Goal: Task Accomplishment & Management: Complete application form

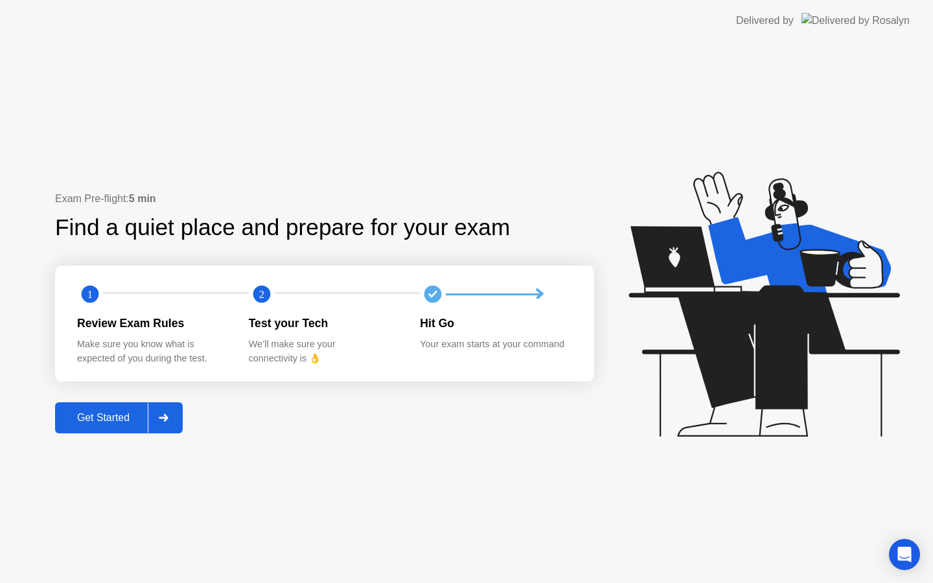
click at [179, 411] on div at bounding box center [163, 418] width 31 height 30
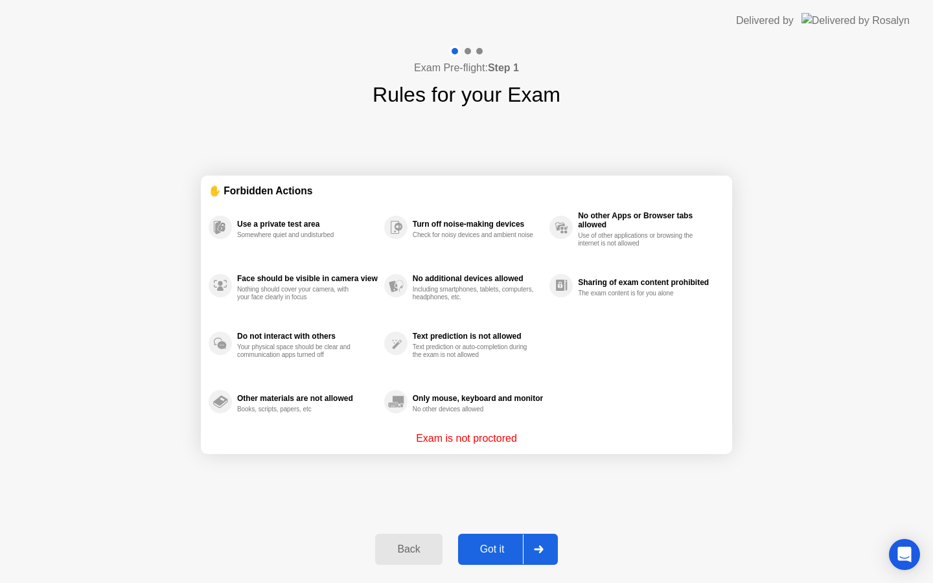
click at [536, 553] on div at bounding box center [538, 549] width 31 height 30
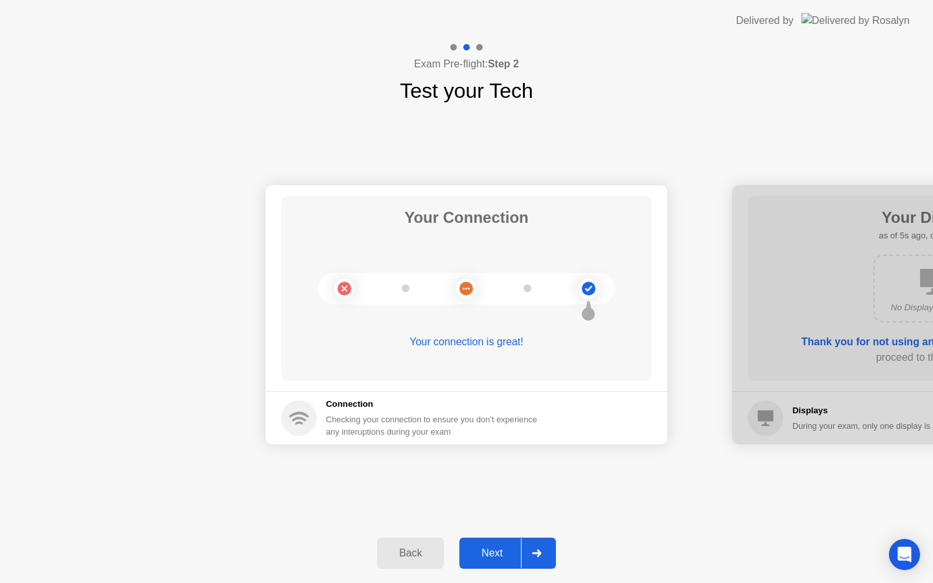
click at [537, 551] on icon at bounding box center [537, 553] width 10 height 8
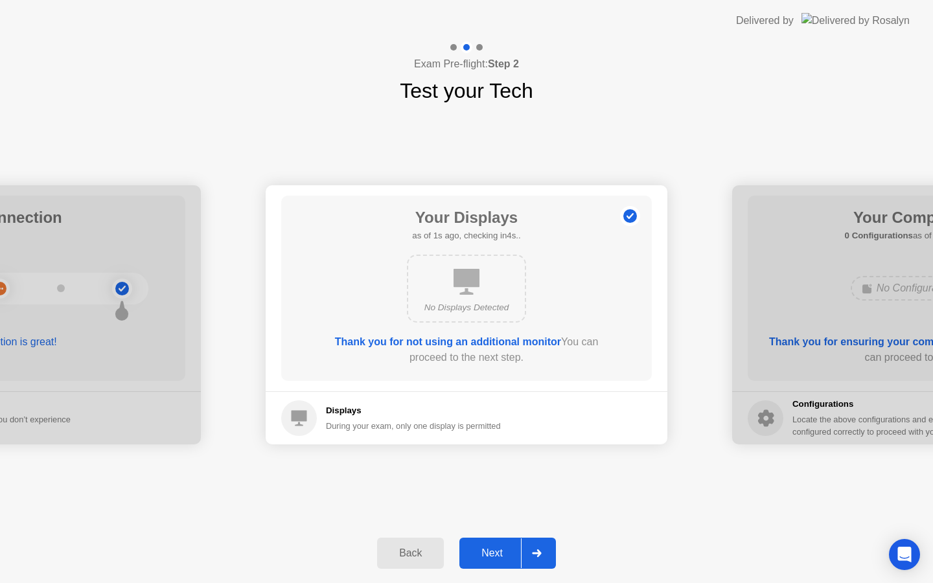
click at [537, 551] on icon at bounding box center [537, 553] width 10 height 8
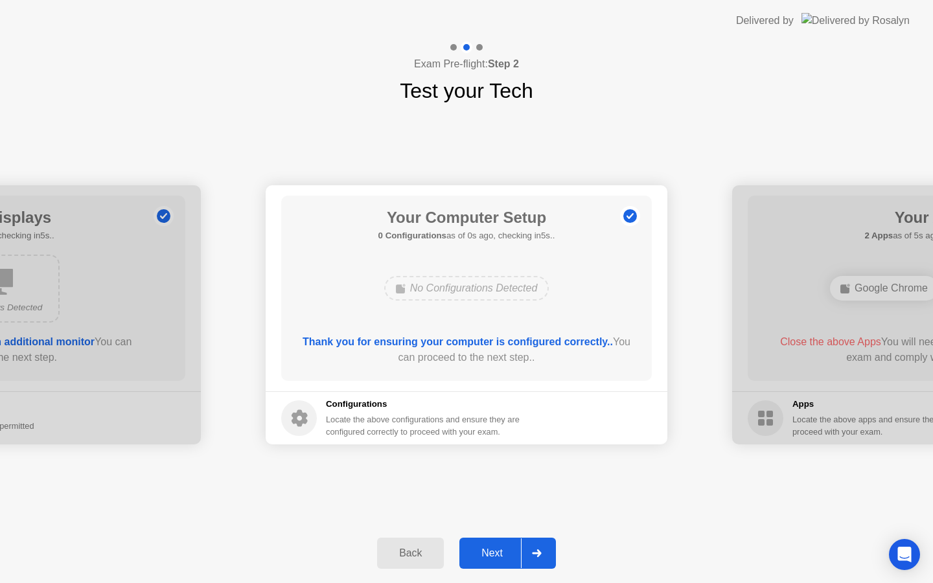
click at [537, 551] on icon at bounding box center [537, 553] width 10 height 8
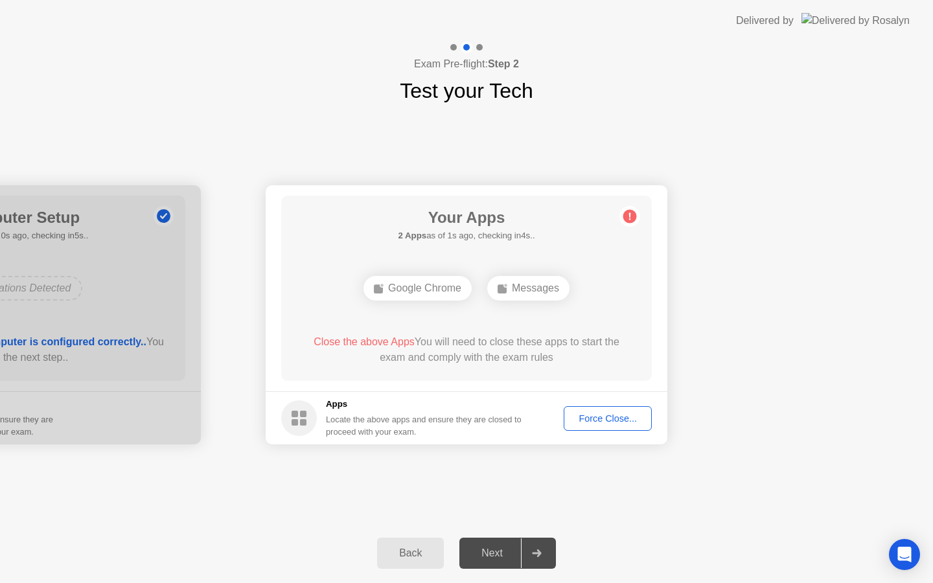
click at [578, 422] on div "Force Close..." at bounding box center [607, 418] width 79 height 10
click at [605, 424] on div "Force Close..." at bounding box center [607, 418] width 79 height 10
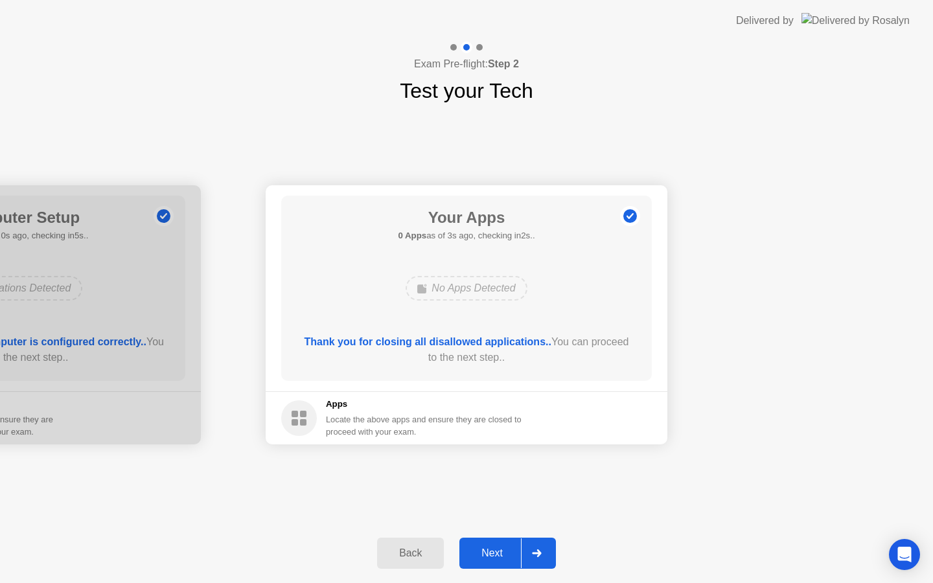
click at [514, 552] on div "Next" at bounding box center [492, 553] width 58 height 12
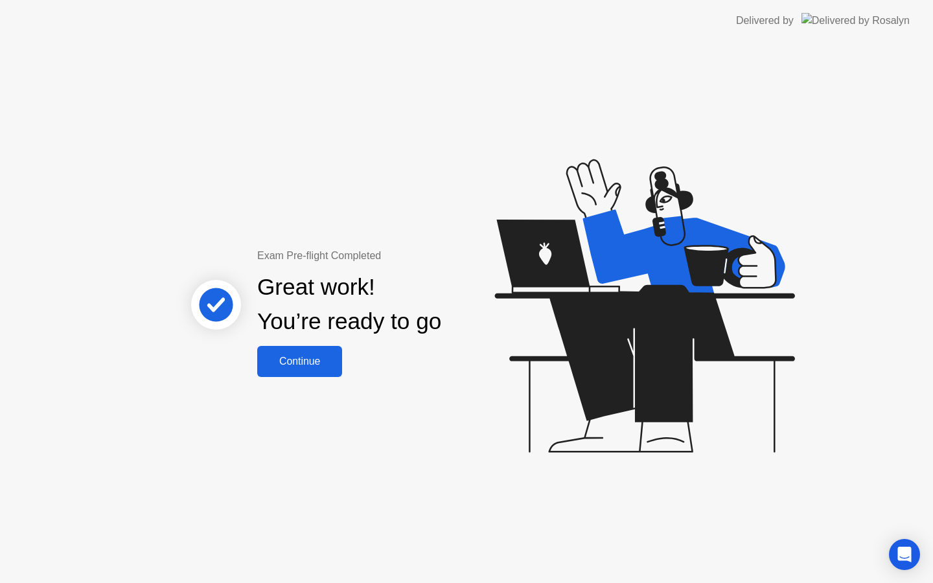
click at [301, 363] on div "Continue" at bounding box center [299, 362] width 77 height 12
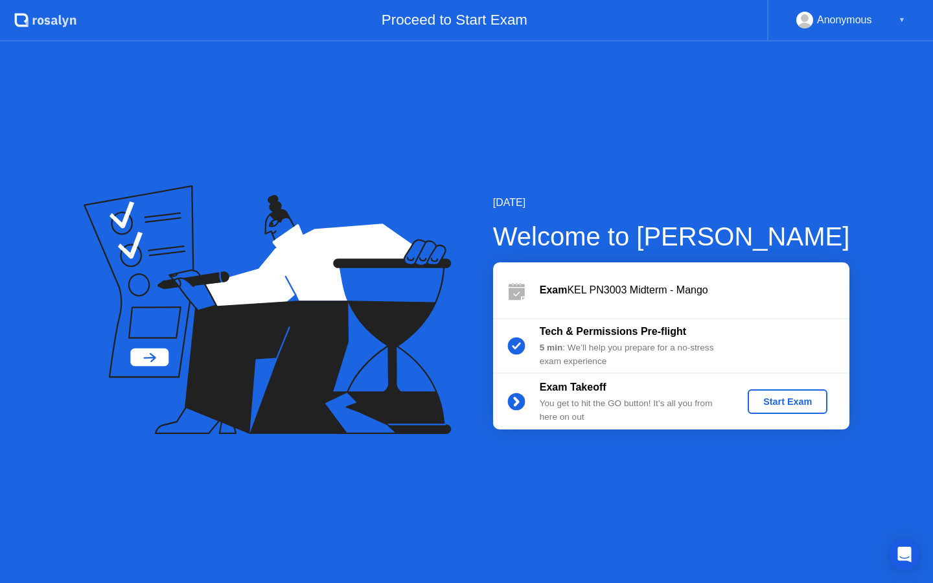
click at [763, 406] on div "Start Exam" at bounding box center [787, 401] width 69 height 10
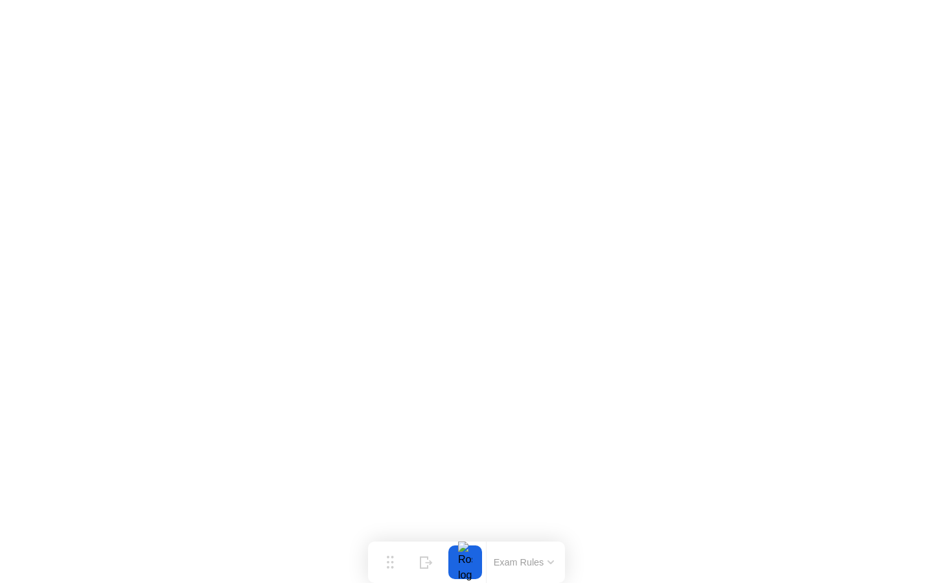
click at [550, 562] on icon at bounding box center [550, 562] width 5 height 3
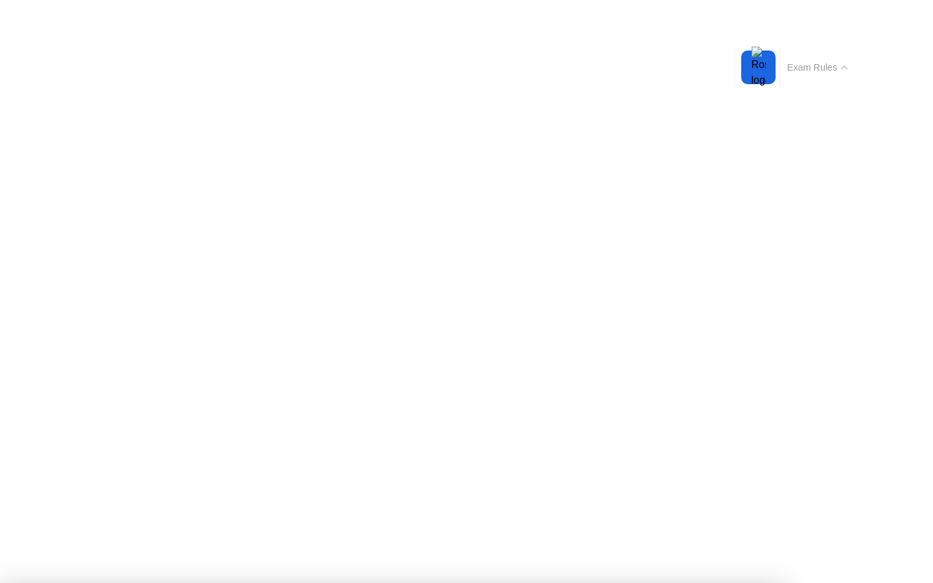
click at [845, 63] on button "Exam Rules" at bounding box center [817, 68] width 69 height 12
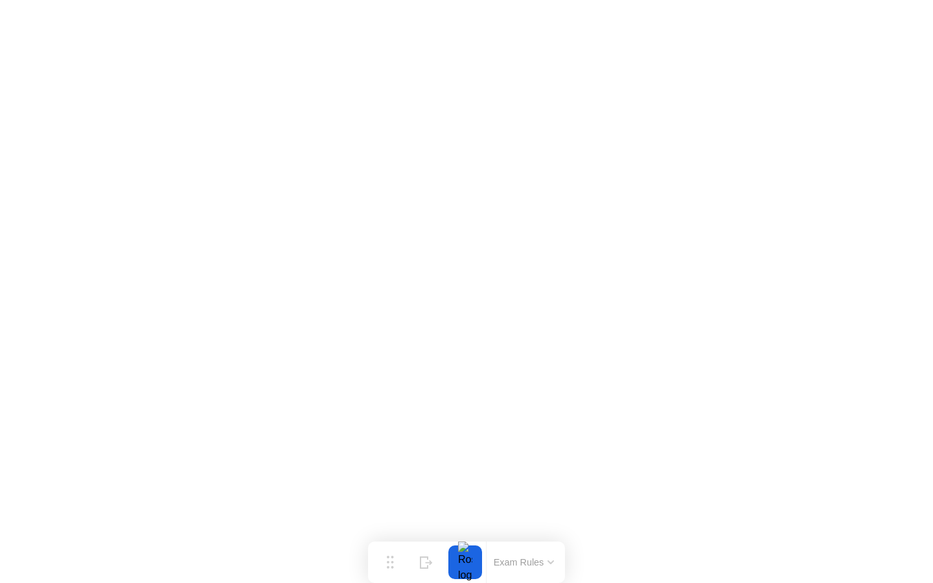
click at [547, 561] on button "Exam Rules" at bounding box center [524, 562] width 69 height 12
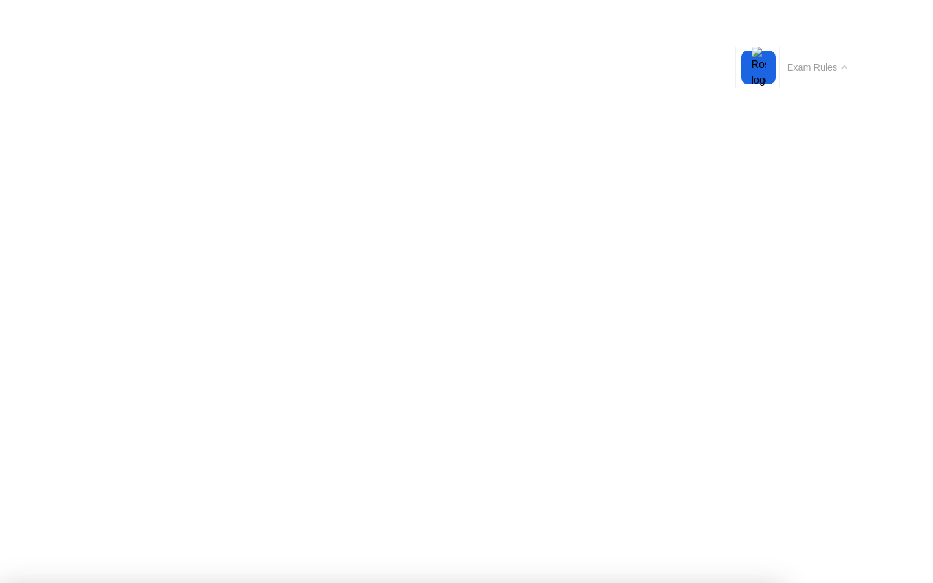
click at [834, 65] on button "Exam Rules" at bounding box center [817, 68] width 69 height 12
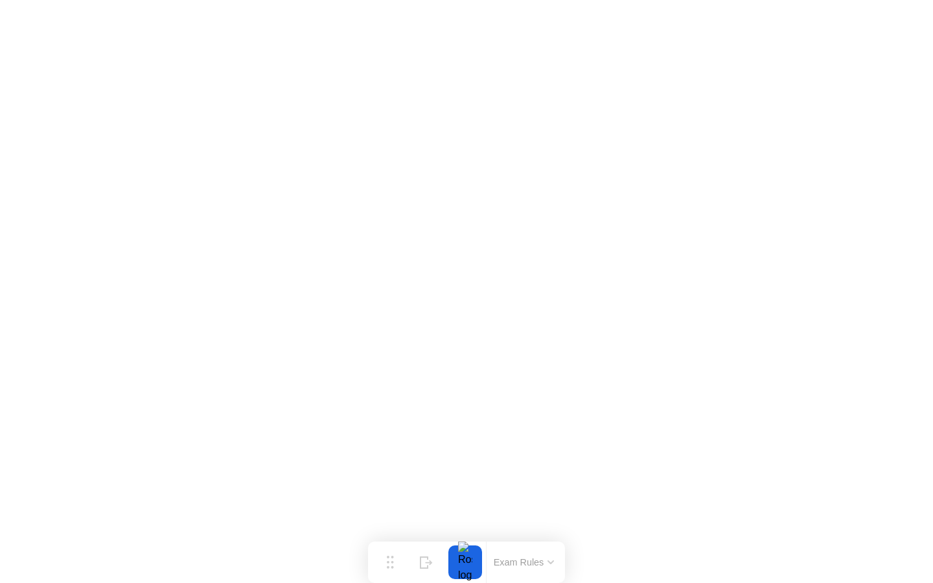
click at [544, 558] on button "Exam Rules" at bounding box center [524, 562] width 69 height 12
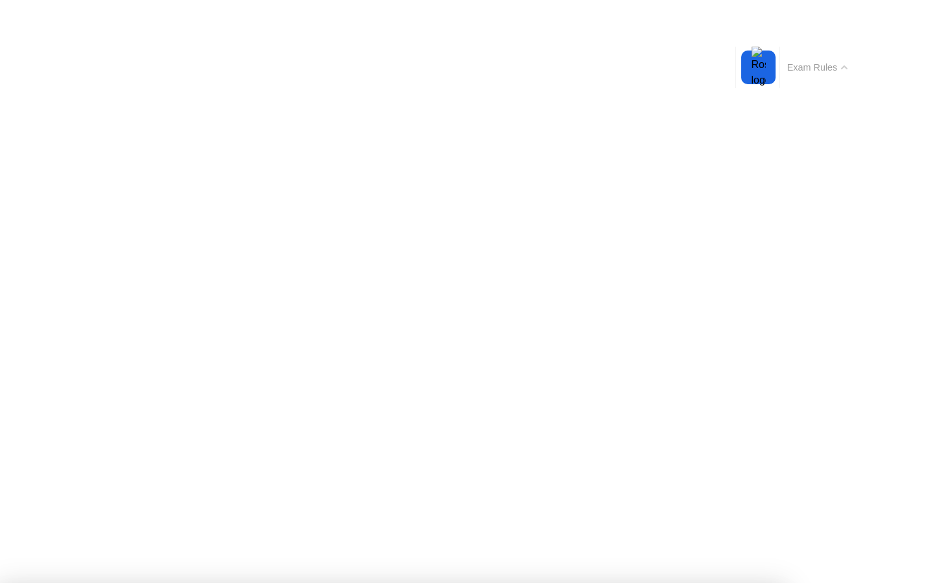
click at [846, 68] on icon at bounding box center [843, 67] width 5 height 3
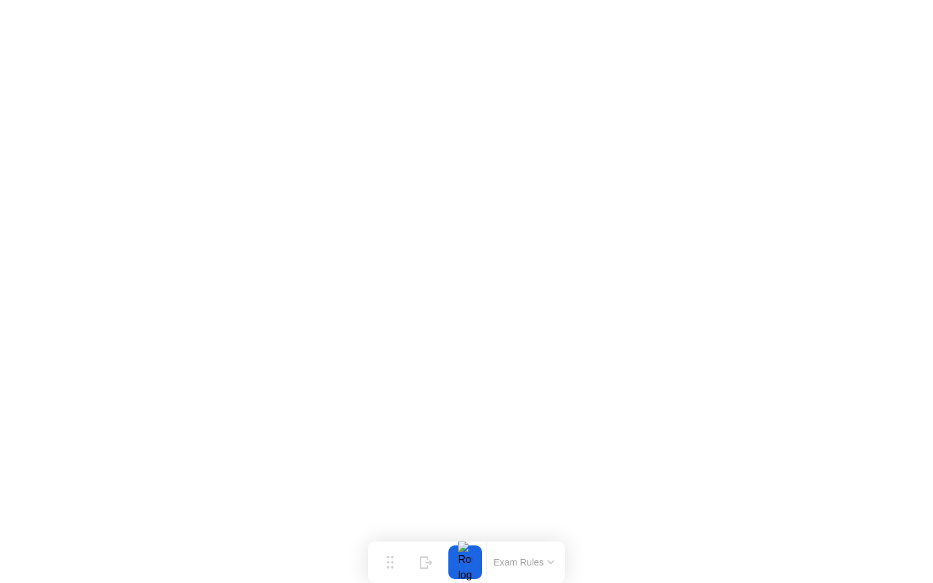
click at [553, 561] on icon at bounding box center [550, 562] width 5 height 3
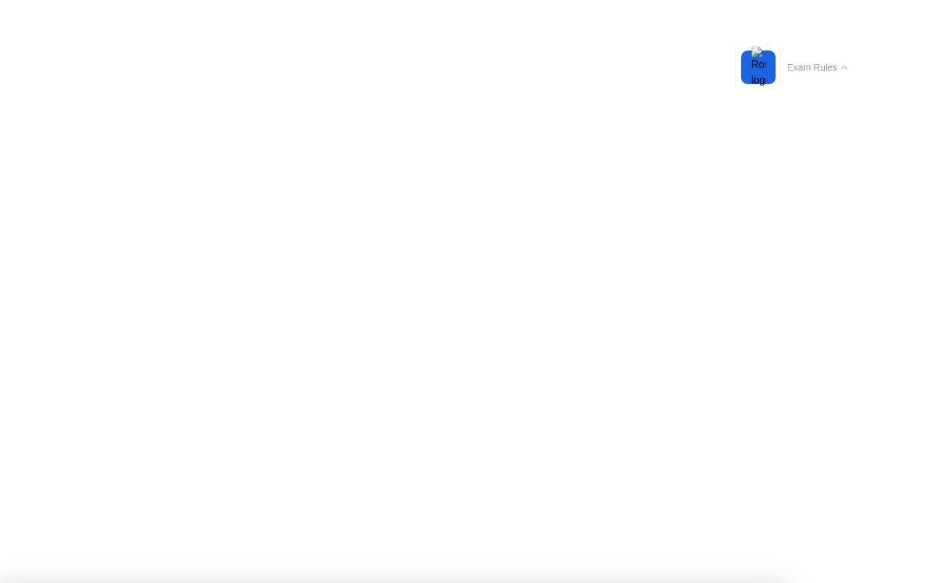
click at [845, 72] on button "Exam Rules" at bounding box center [817, 68] width 69 height 12
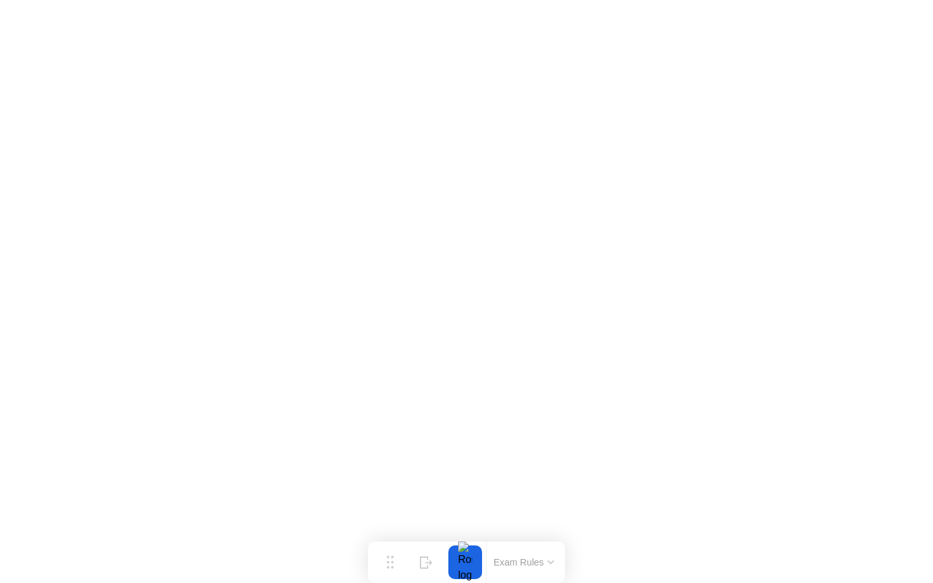
click at [549, 558] on button "Exam Rules" at bounding box center [524, 562] width 69 height 12
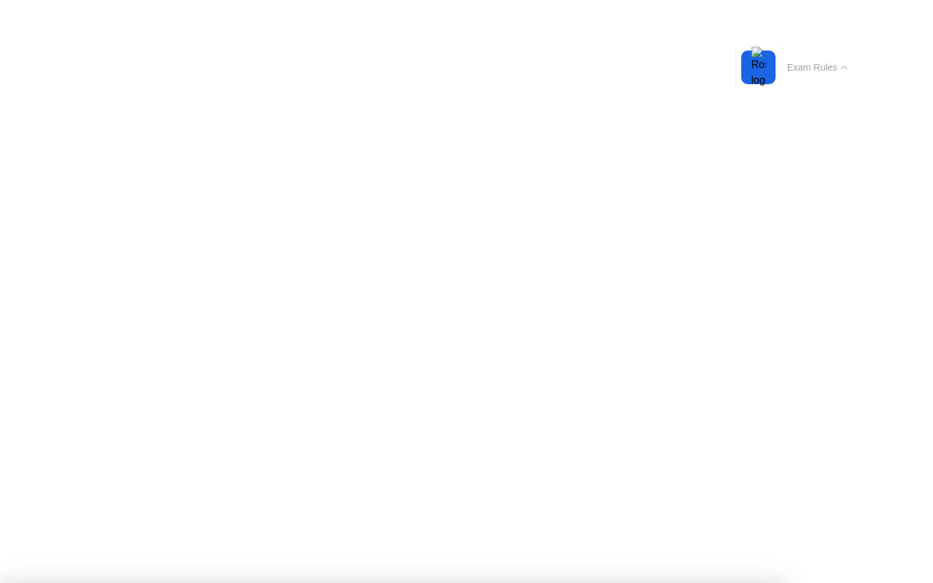
click at [856, 69] on div "Exam Rules" at bounding box center [816, 67] width 83 height 41
click at [843, 64] on button "Exam Rules" at bounding box center [817, 68] width 69 height 12
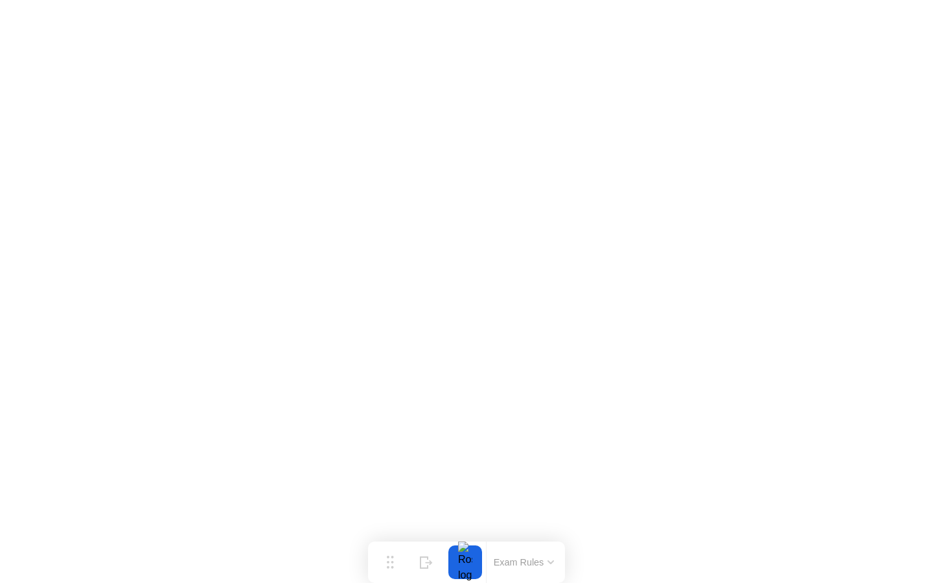
click at [531, 556] on button "Exam Rules" at bounding box center [524, 562] width 69 height 12
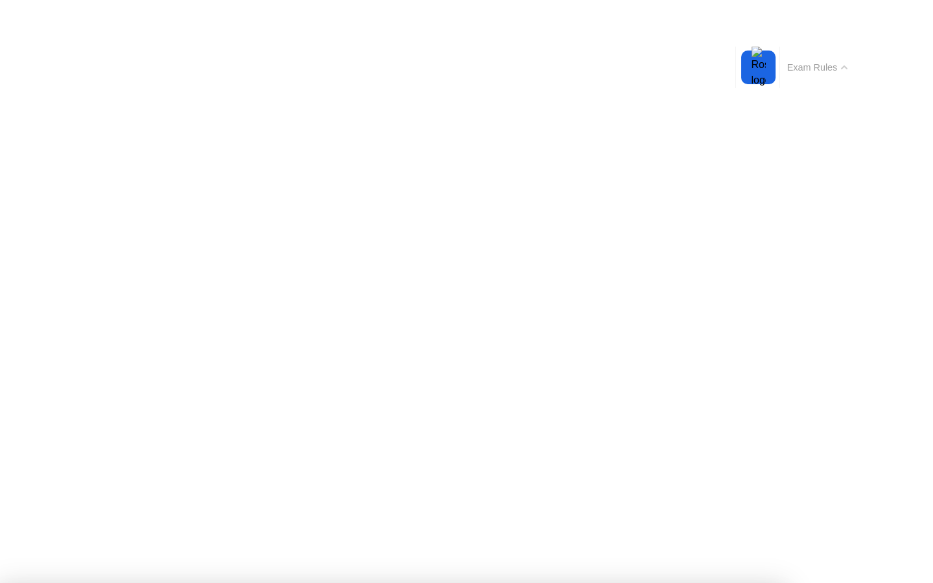
click at [839, 71] on button "Exam Rules" at bounding box center [817, 68] width 69 height 12
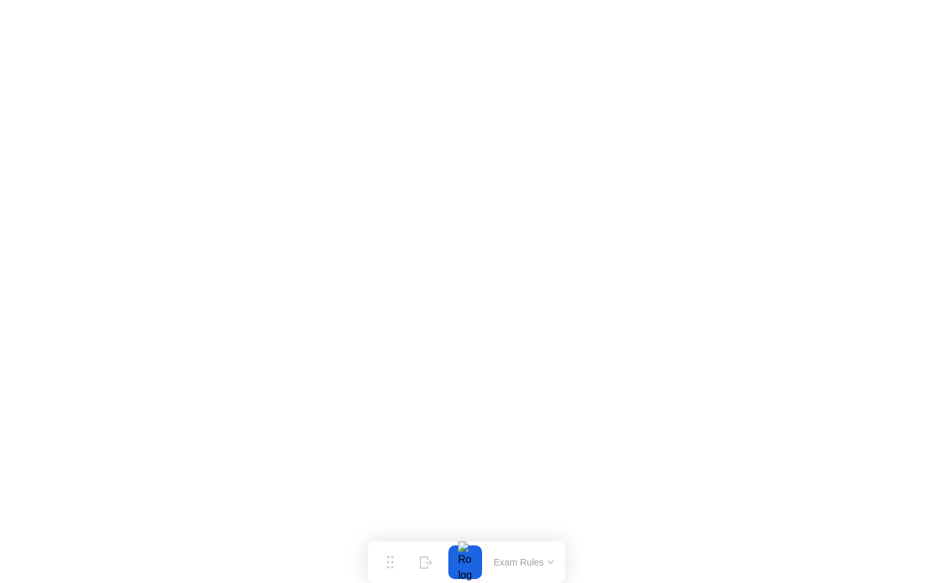
click at [532, 558] on button "Exam Rules" at bounding box center [524, 562] width 69 height 12
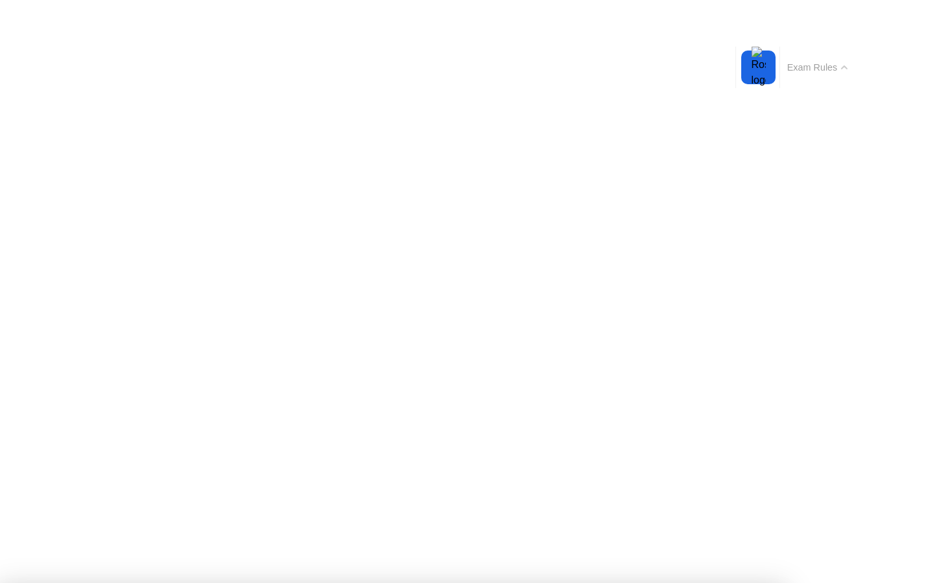
click at [851, 73] on button "Exam Rules" at bounding box center [817, 68] width 69 height 12
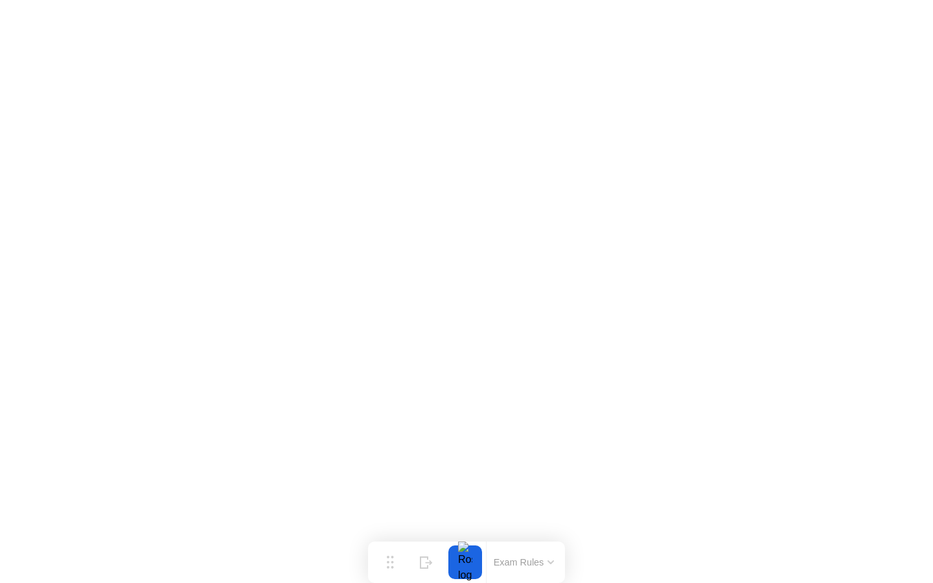
click at [543, 571] on div "Exam Rules" at bounding box center [523, 562] width 75 height 41
click at [545, 559] on button "Exam Rules" at bounding box center [524, 562] width 69 height 12
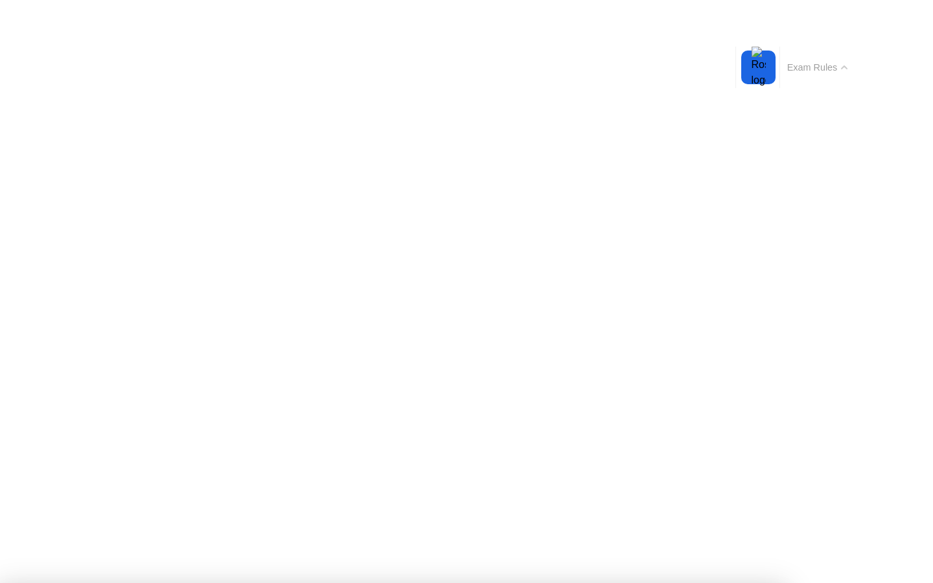
click at [841, 63] on button "Exam Rules" at bounding box center [817, 68] width 69 height 12
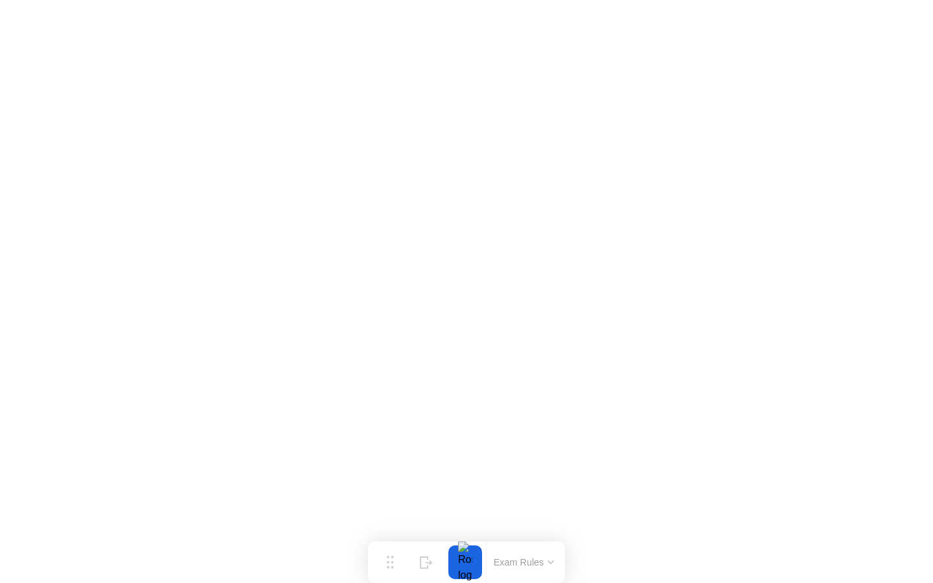
click at [527, 564] on button "Exam Rules" at bounding box center [524, 562] width 69 height 12
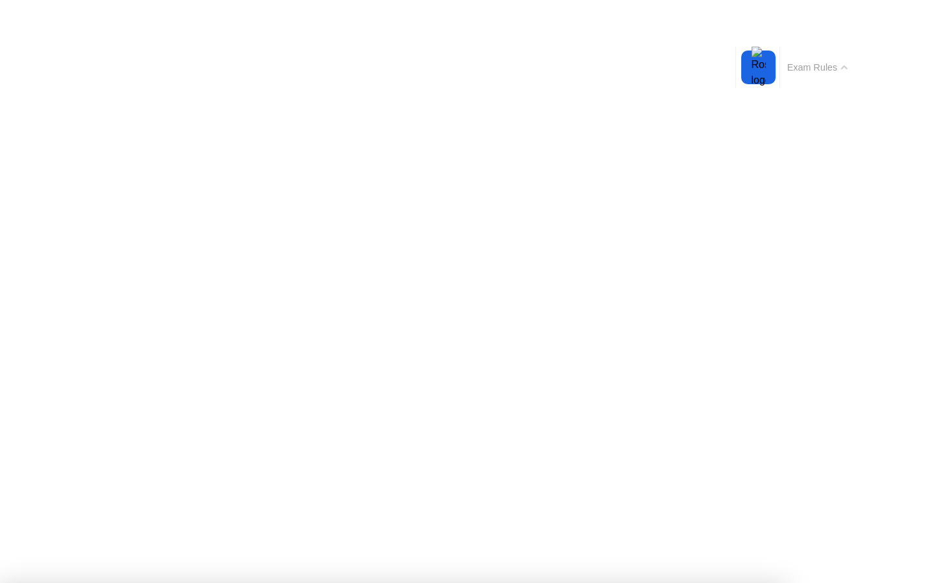
click at [848, 63] on button "Exam Rules" at bounding box center [817, 68] width 69 height 12
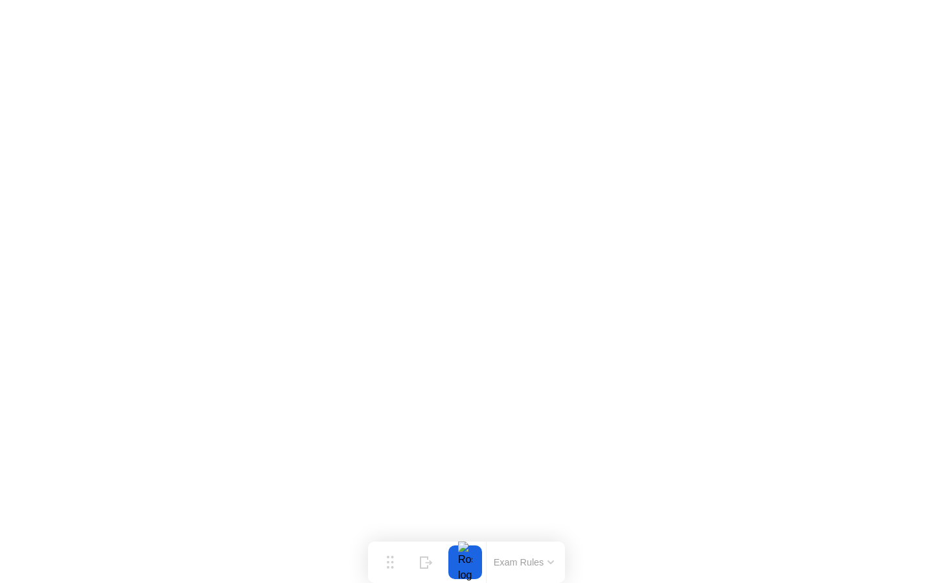
click at [548, 562] on icon at bounding box center [550, 562] width 6 height 4
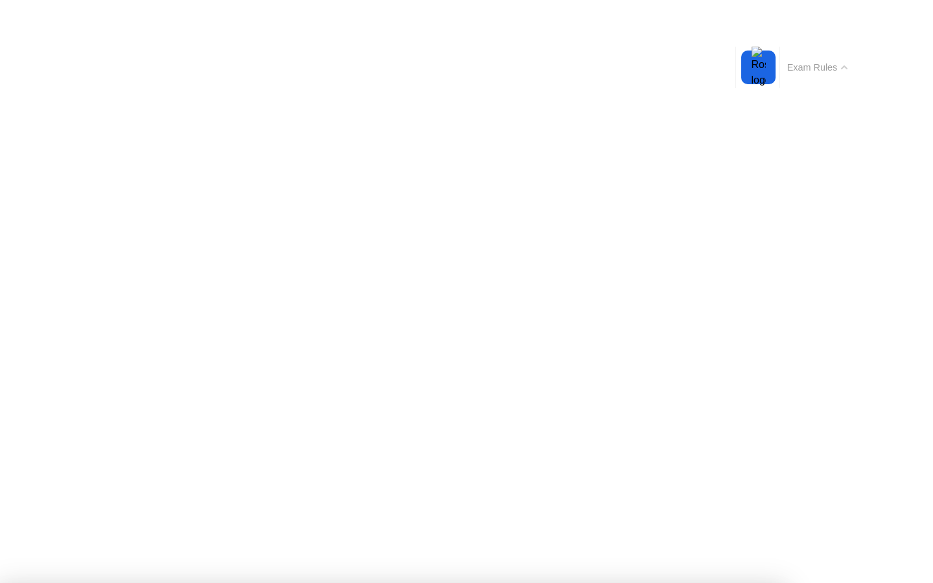
click at [823, 68] on button "Exam Rules" at bounding box center [817, 68] width 69 height 12
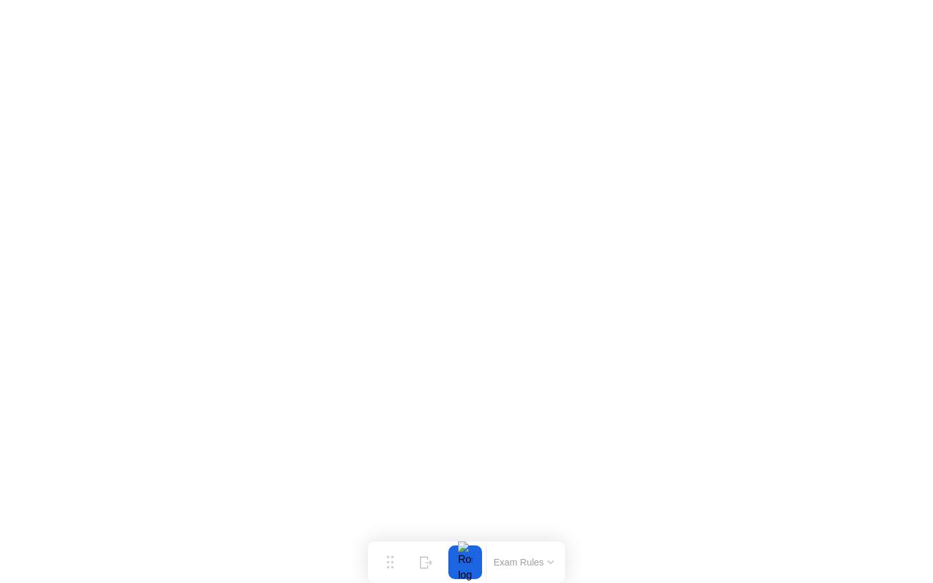
click at [519, 568] on button "Exam Rules" at bounding box center [524, 562] width 69 height 12
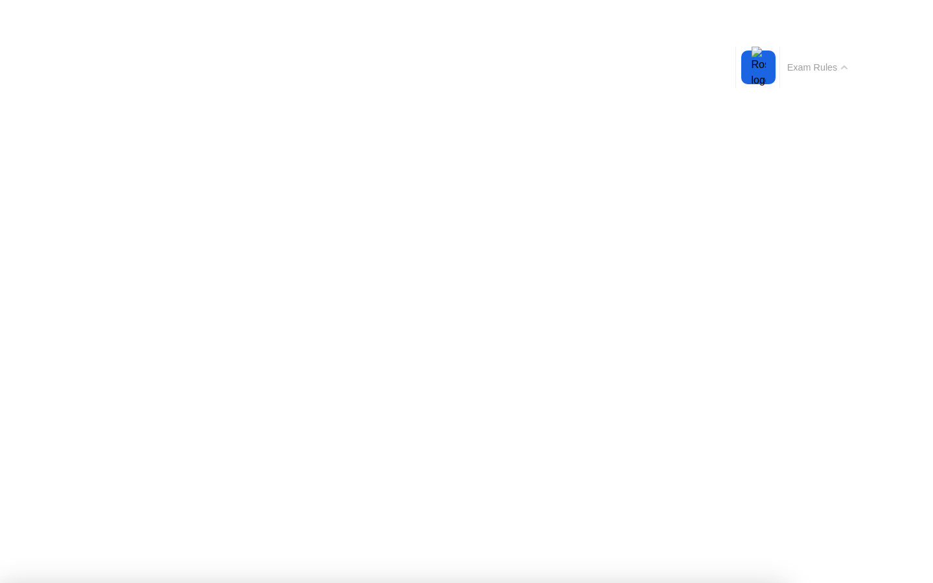
click at [827, 63] on button "Exam Rules" at bounding box center [817, 68] width 69 height 12
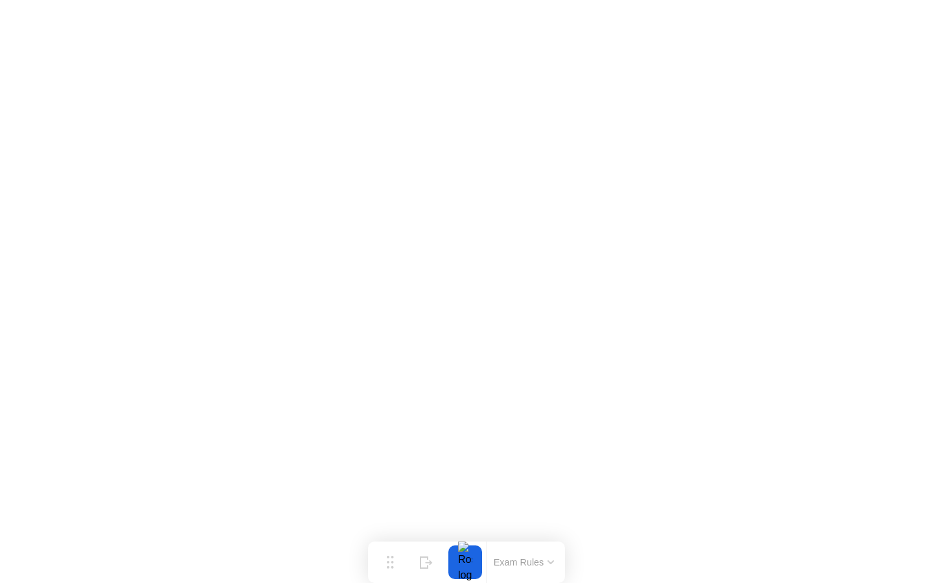
click at [545, 558] on button "Exam Rules" at bounding box center [524, 562] width 69 height 12
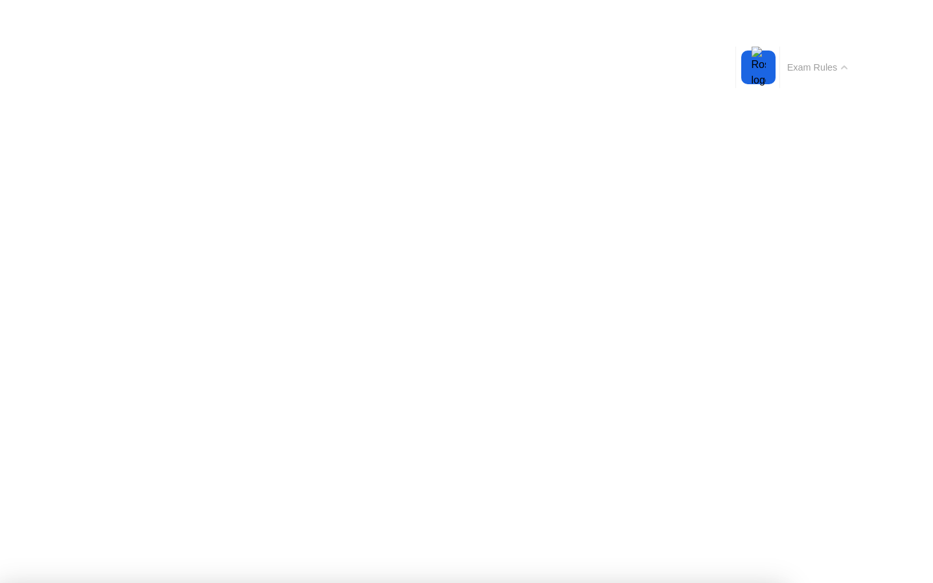
click at [845, 62] on button "Exam Rules" at bounding box center [817, 68] width 69 height 12
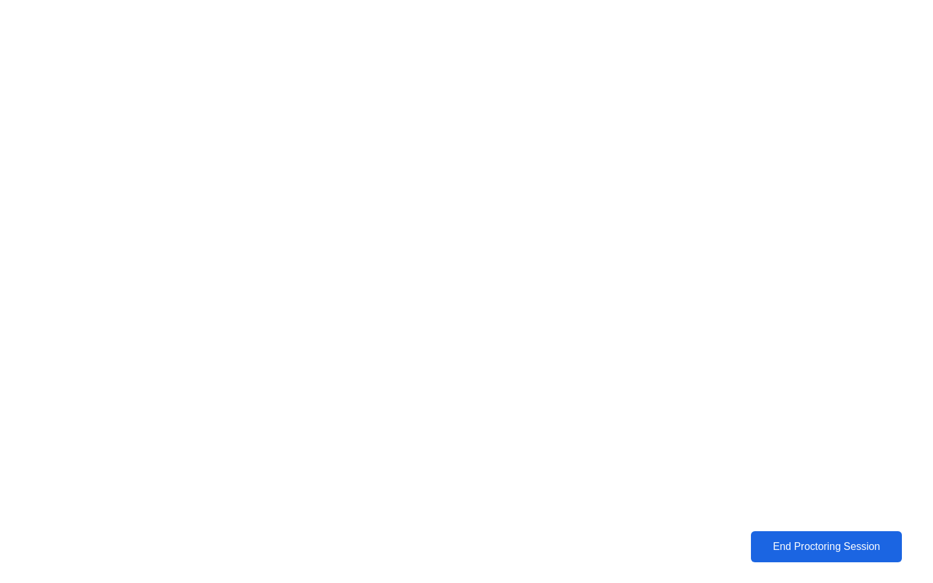
click at [834, 548] on div "End Proctoring Session" at bounding box center [826, 547] width 143 height 12
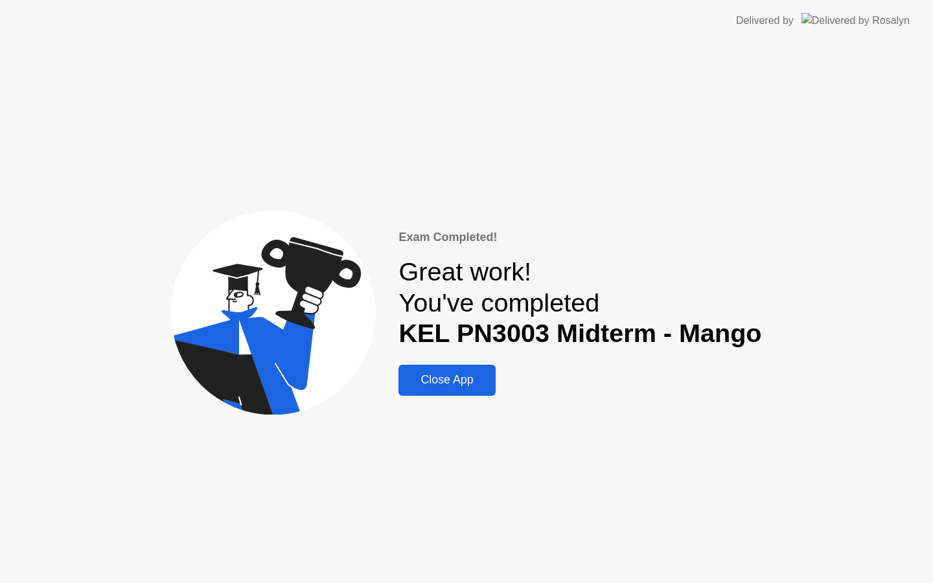
click at [478, 377] on div "Close App" at bounding box center [446, 380] width 89 height 14
